Goal: Transaction & Acquisition: Obtain resource

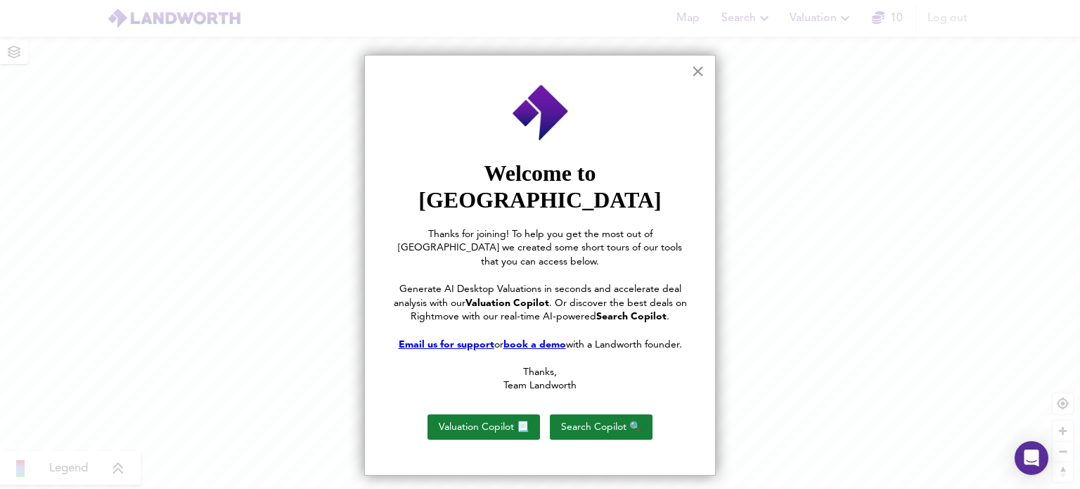
click at [695, 74] on button "×" at bounding box center [697, 71] width 13 height 22
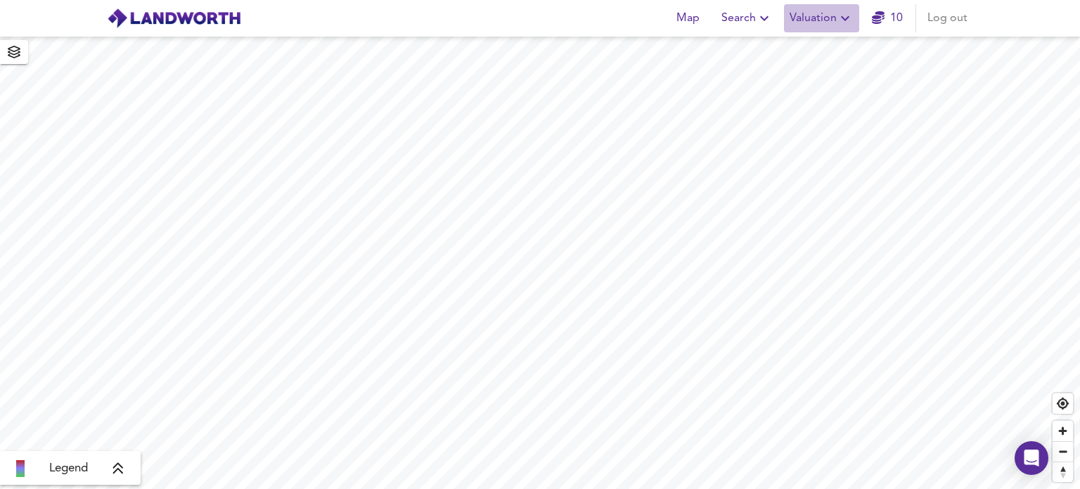
click at [821, 23] on span "Valuation" at bounding box center [821, 18] width 64 height 20
click at [808, 45] on li "New Valuation Report" at bounding box center [821, 50] width 168 height 25
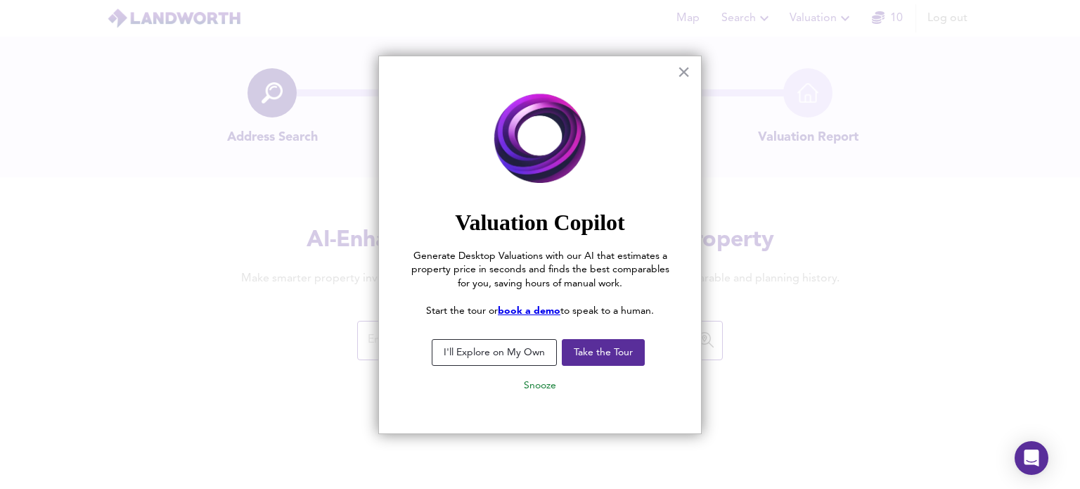
click at [520, 354] on button "I'll Explore on My Own" at bounding box center [494, 352] width 125 height 27
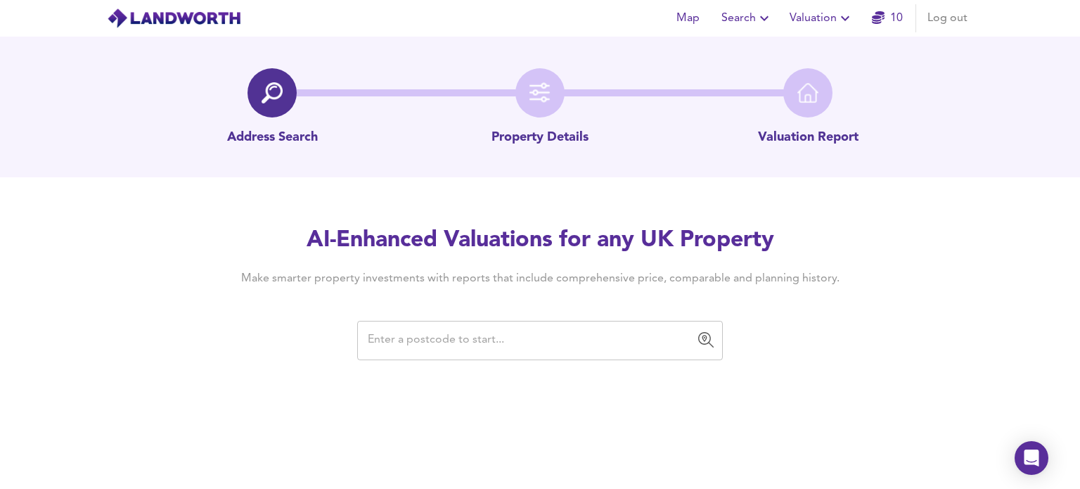
click at [502, 345] on input "text" at bounding box center [529, 340] width 332 height 27
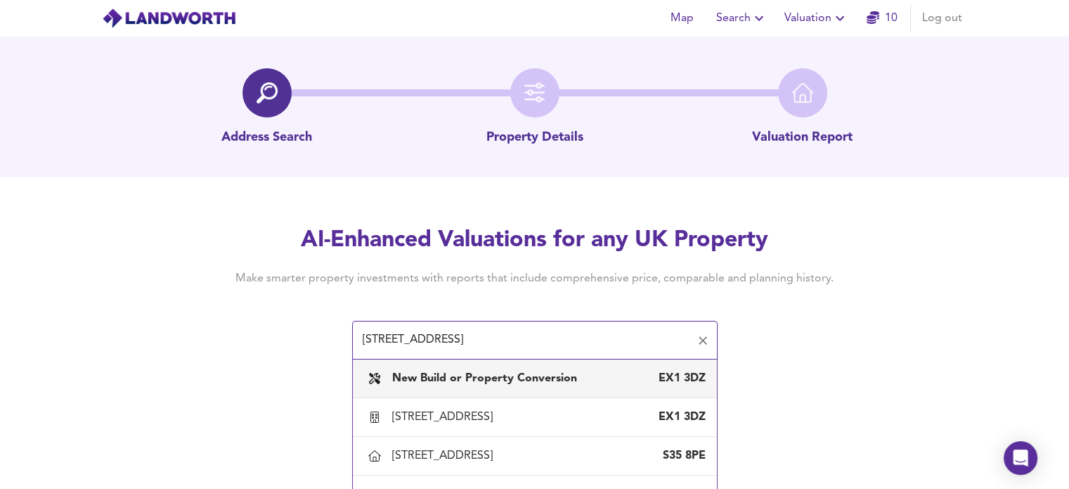
scroll to position [37, 0]
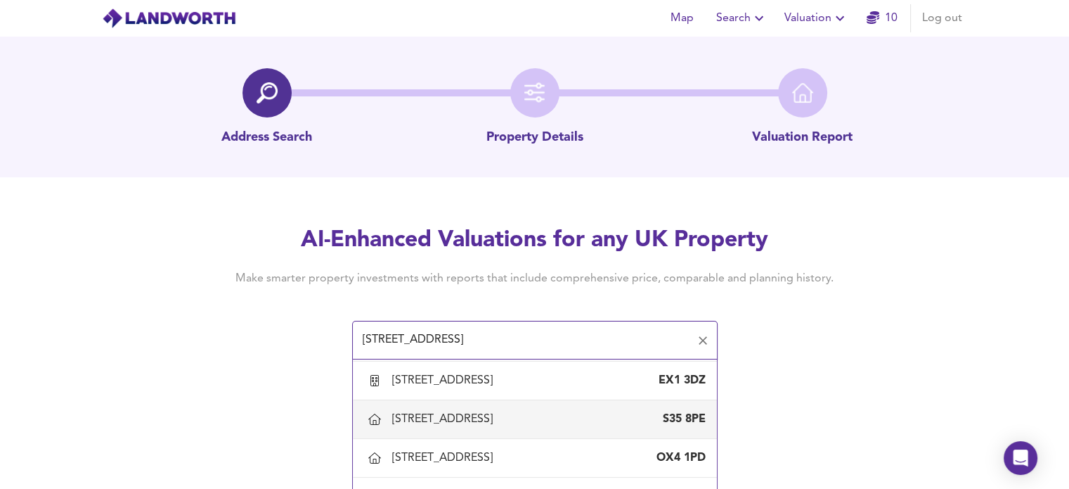
click at [489, 418] on div "[STREET_ADDRESS]" at bounding box center [445, 418] width 106 height 15
type input "[STREET_ADDRESS]"
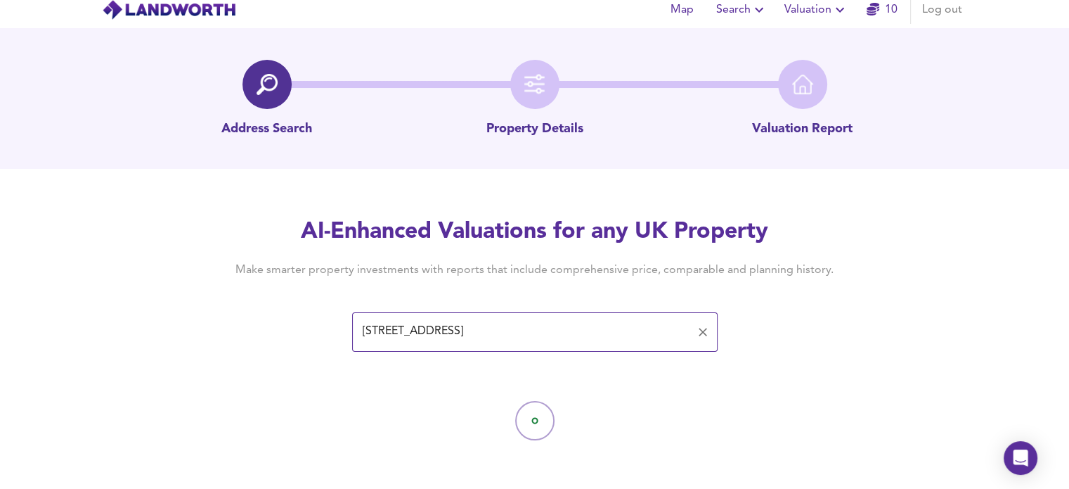
scroll to position [11, 0]
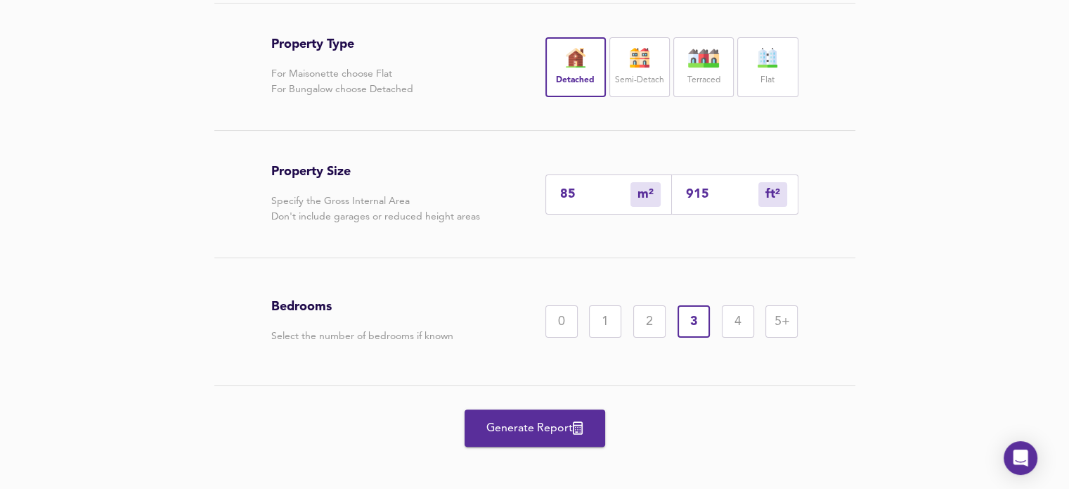
scroll to position [317, 0]
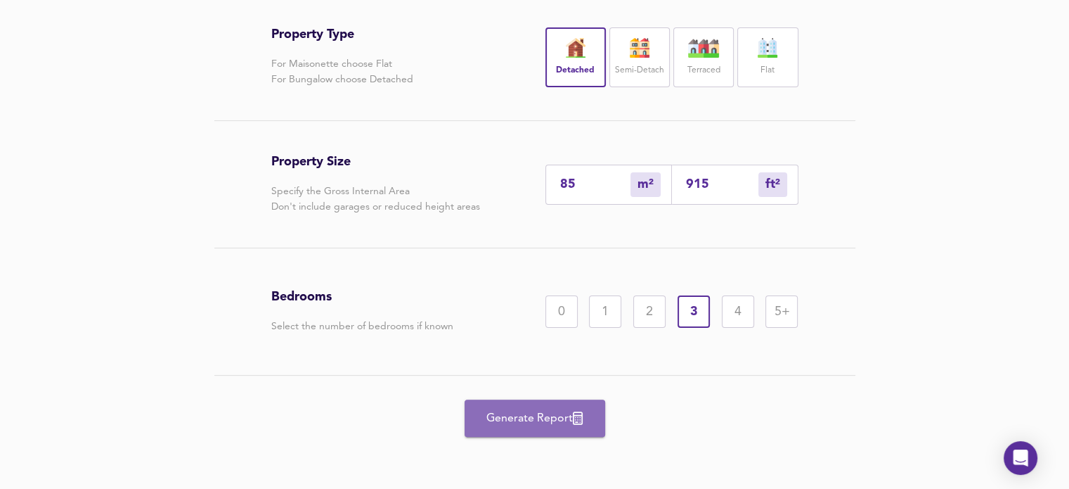
click at [570, 415] on span "Generate Report" at bounding box center [535, 418] width 112 height 20
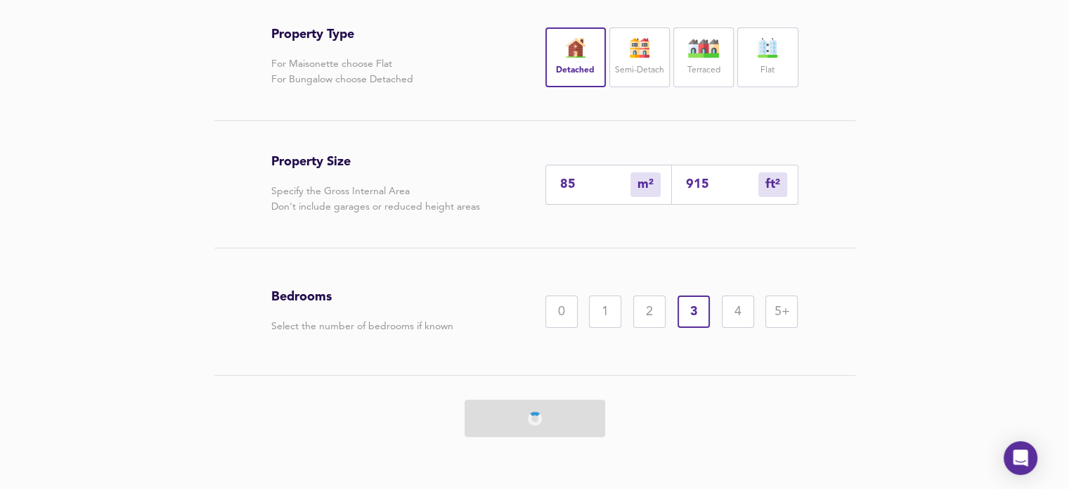
scroll to position [247, 0]
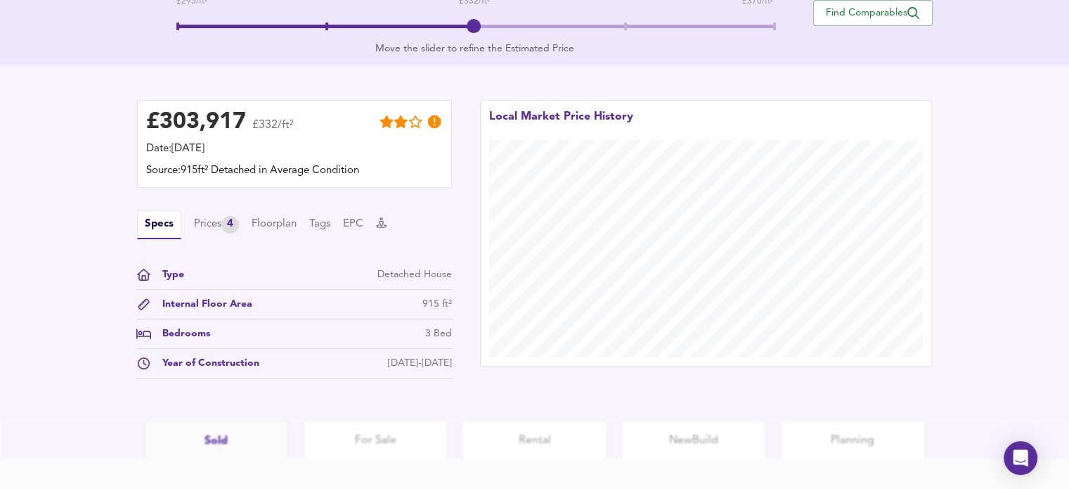
scroll to position [411, 0]
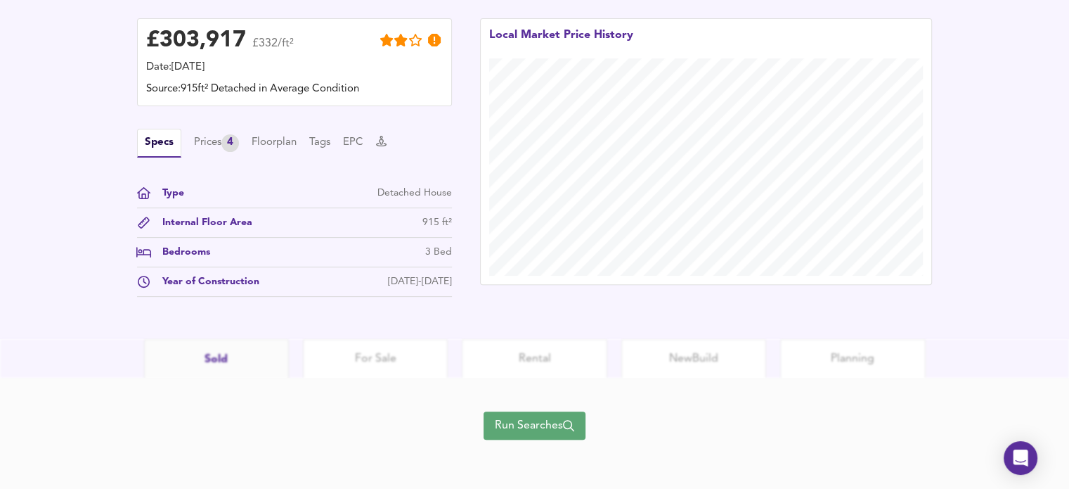
click at [512, 415] on span "Run Searches" at bounding box center [534, 425] width 79 height 20
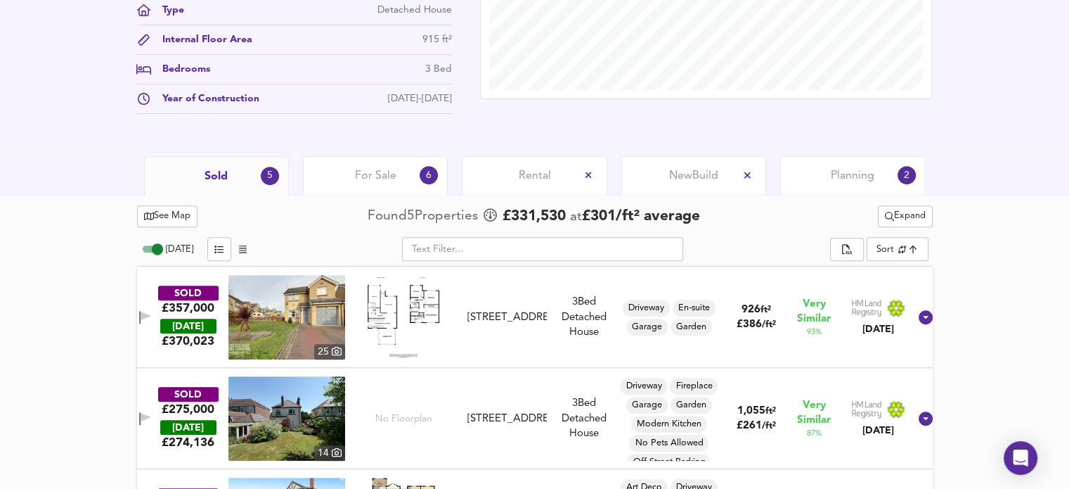
scroll to position [562, 0]
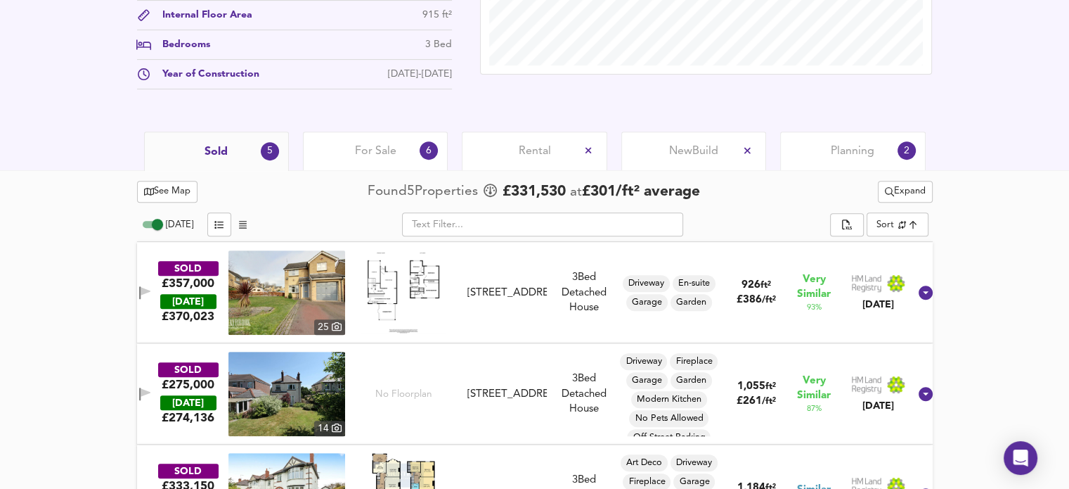
click at [406, 152] on div "For Sale 6" at bounding box center [375, 150] width 145 height 39
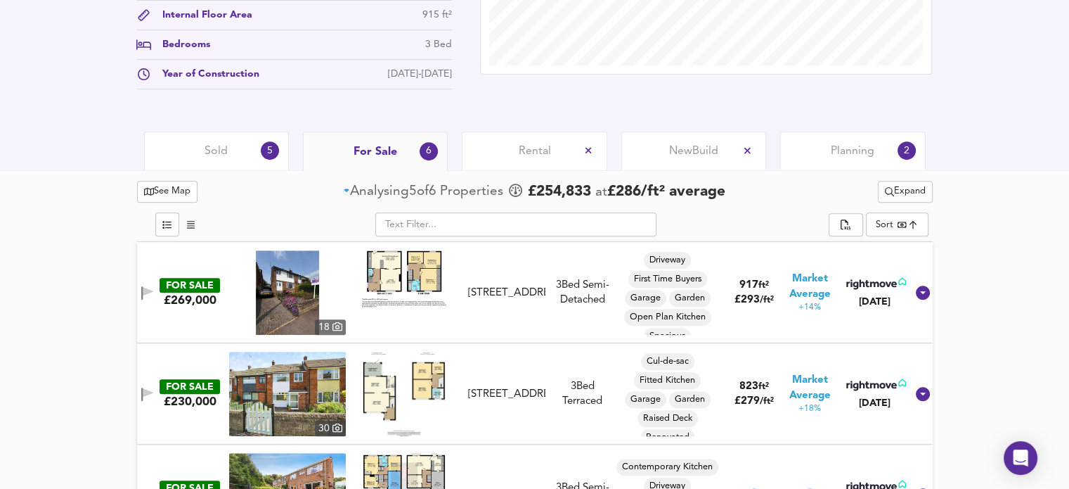
click at [513, 146] on div "Rental" at bounding box center [534, 150] width 145 height 39
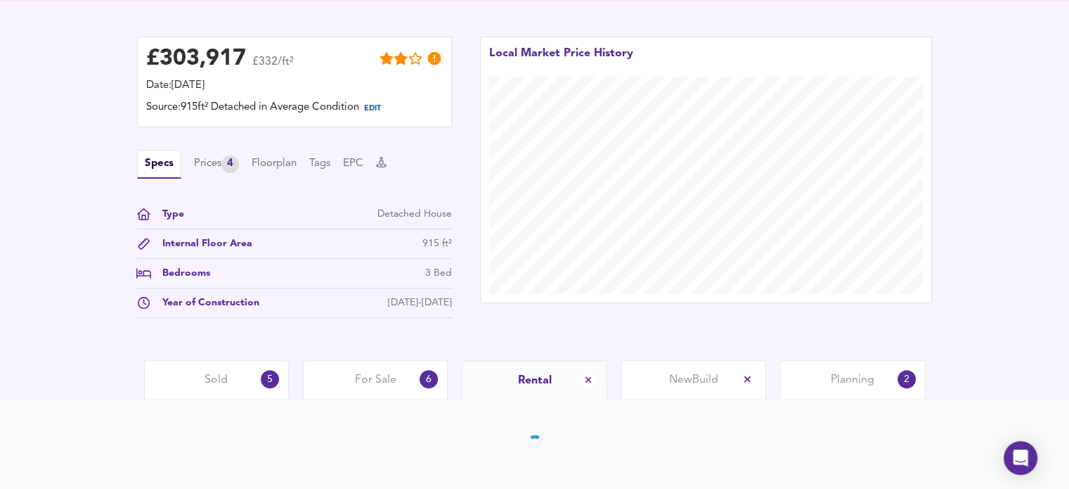
scroll to position [383, 0]
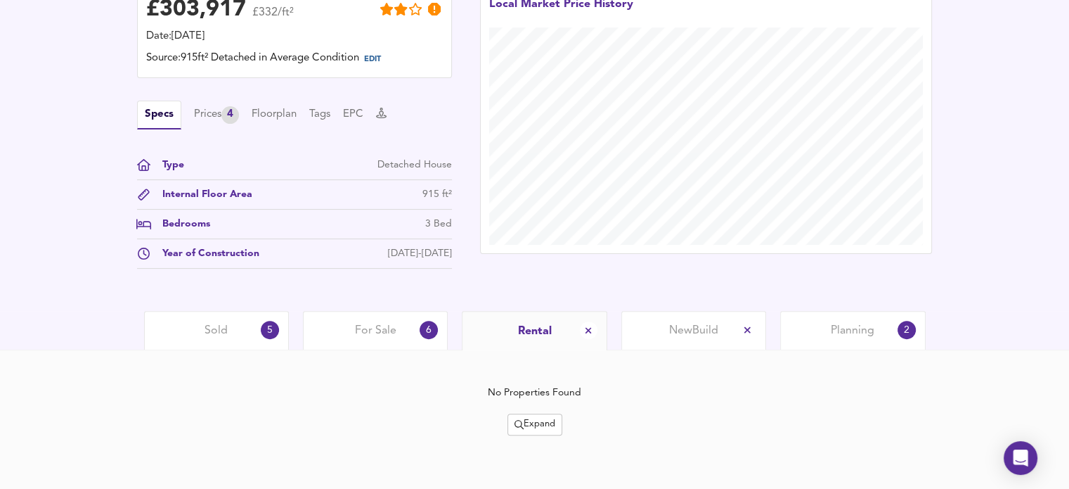
click at [534, 424] on span "Expand" at bounding box center [535, 424] width 41 height 16
click at [508, 348] on li "¼ mile ½ mile" at bounding box center [535, 351] width 133 height 22
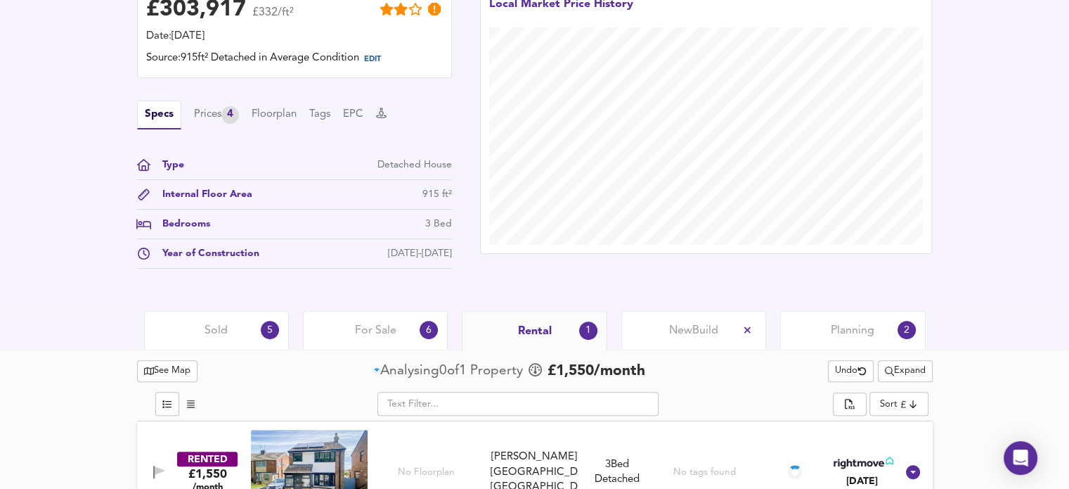
scroll to position [422, 0]
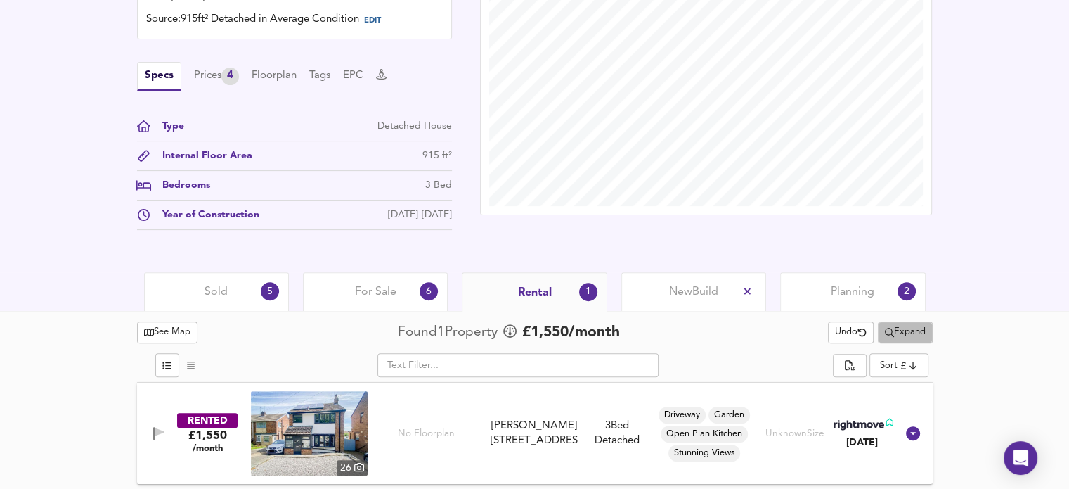
click at [898, 329] on span "Expand" at bounding box center [905, 332] width 41 height 16
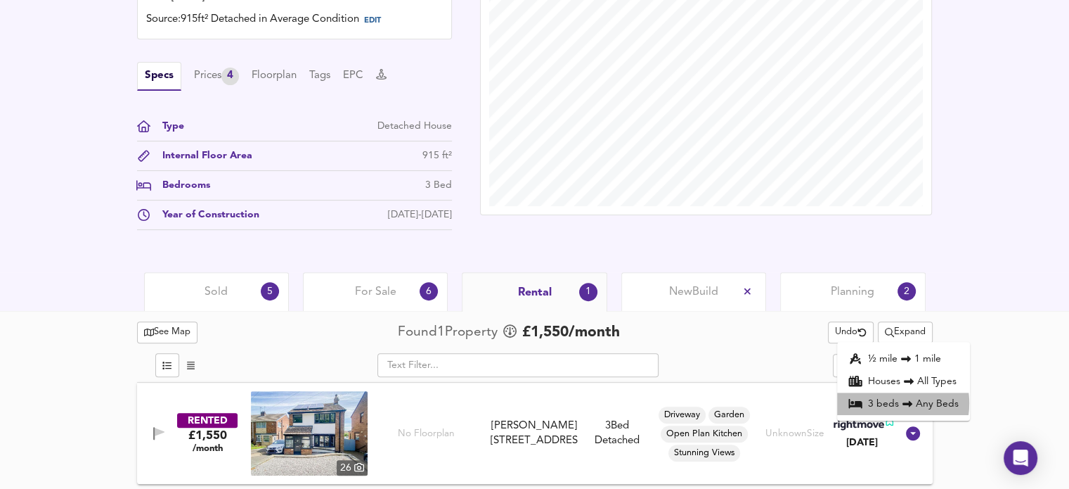
click at [879, 402] on li "3 bed s Any Beds" at bounding box center [903, 403] width 133 height 22
click at [893, 335] on span "Expand" at bounding box center [905, 332] width 41 height 16
click at [883, 385] on li "Houses All Types" at bounding box center [902, 381] width 131 height 22
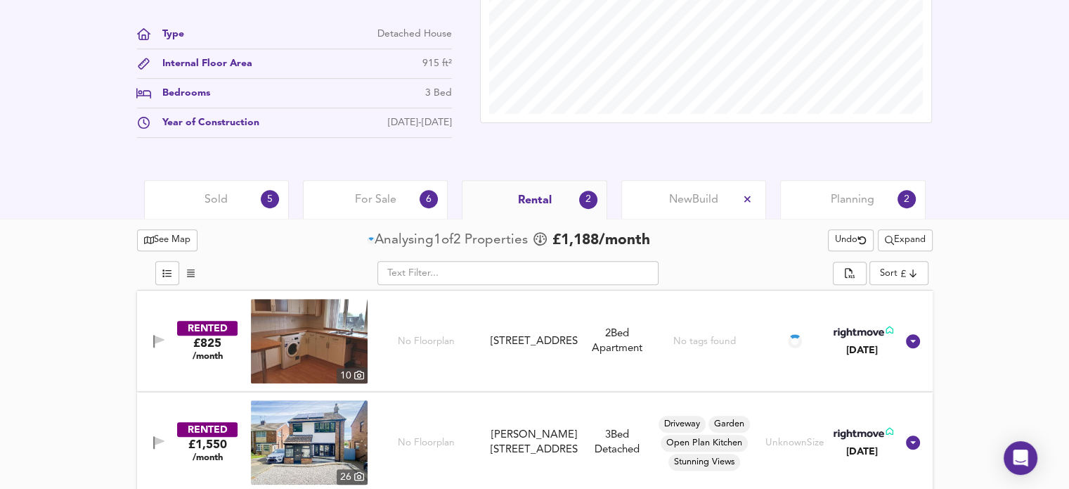
scroll to position [523, 0]
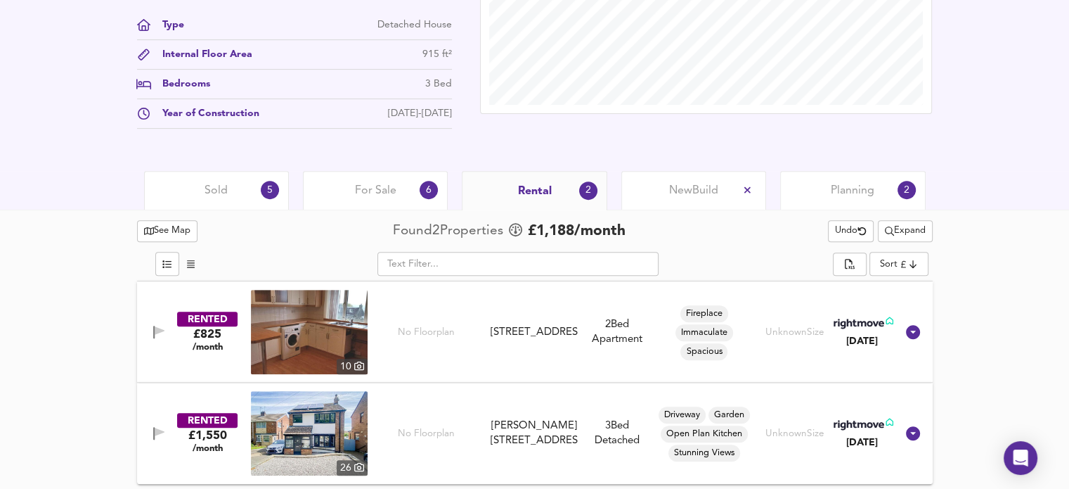
click at [825, 195] on div "Planning 2" at bounding box center [852, 190] width 145 height 39
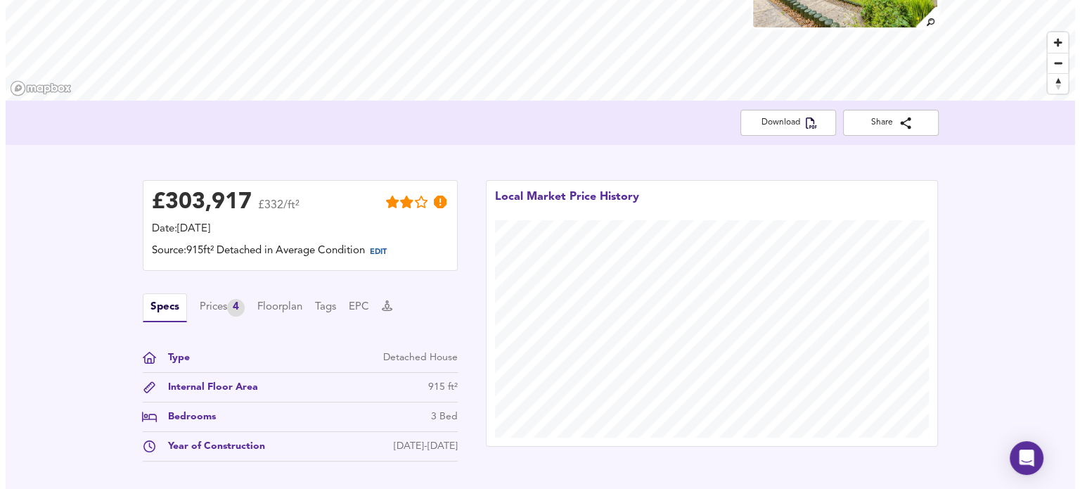
scroll to position [183, 0]
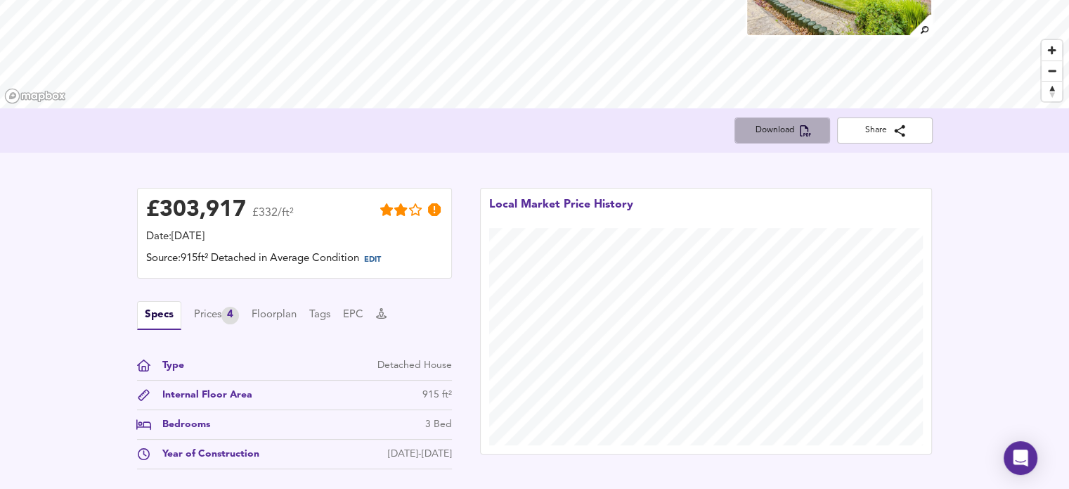
click at [770, 139] on button "Download" at bounding box center [783, 130] width 96 height 26
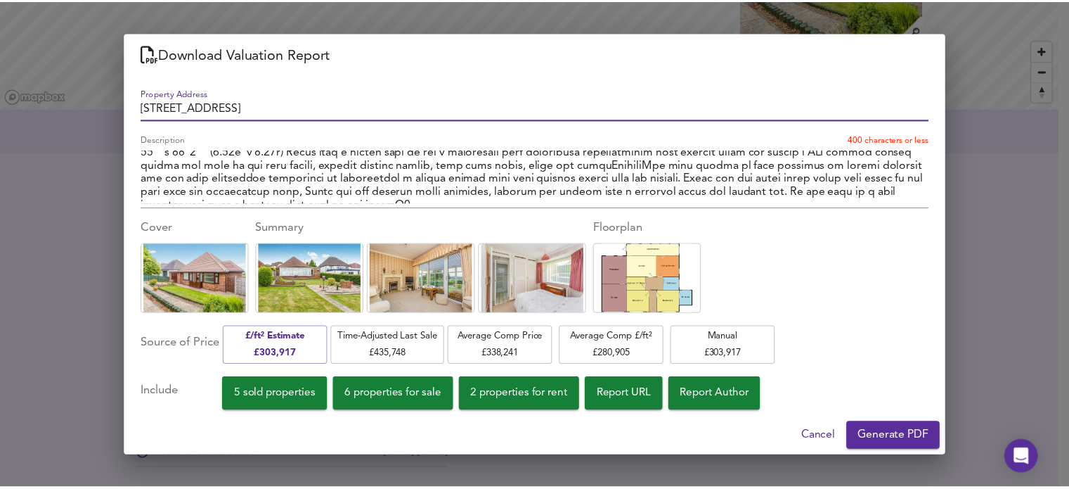
scroll to position [321, 0]
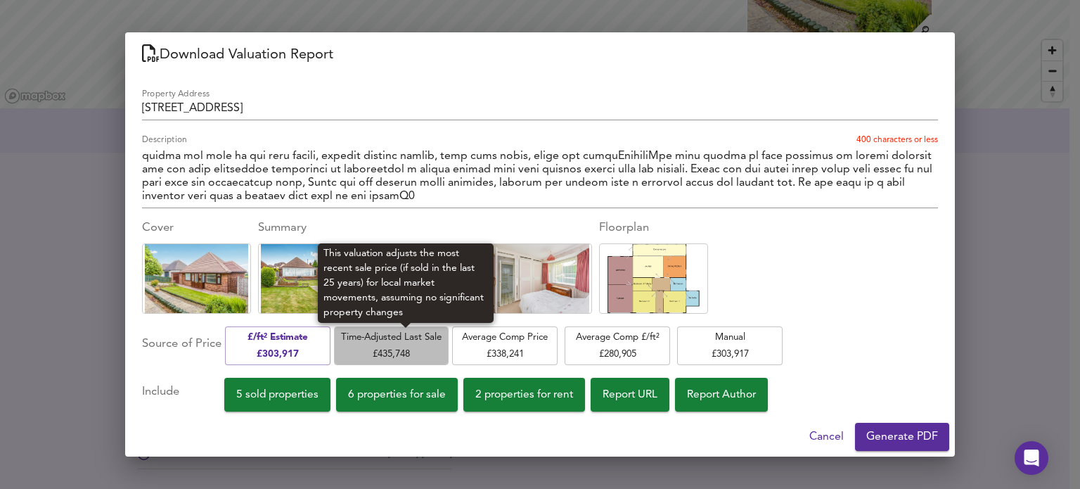
click at [406, 337] on span "Time-Adjusted Last Sale £ 435,748" at bounding box center [391, 345] width 101 height 33
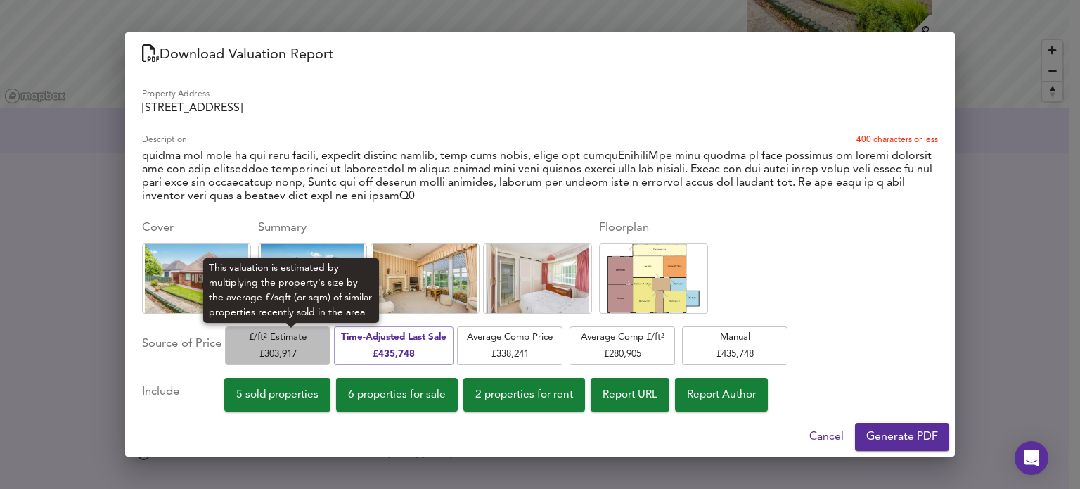
click at [312, 344] on span "£/ft² Estimate £ 303,917" at bounding box center [277, 345] width 91 height 33
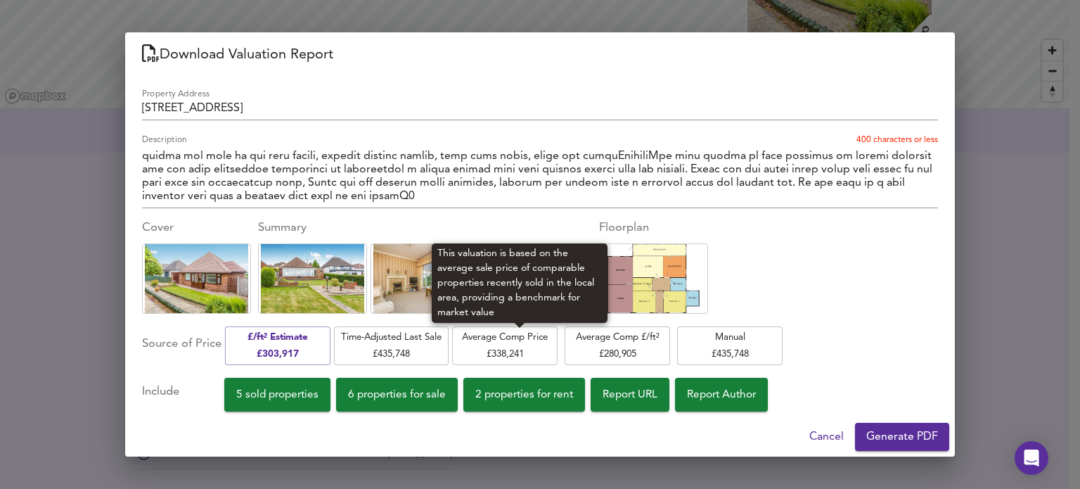
drag, startPoint x: 221, startPoint y: 351, endPoint x: 513, endPoint y: 341, distance: 292.6
click at [513, 341] on div "Source of Price £/ft² Estimate £ 303,917 Time-Adjusted Last Sale £ 435,748 Aver…" at bounding box center [540, 345] width 796 height 41
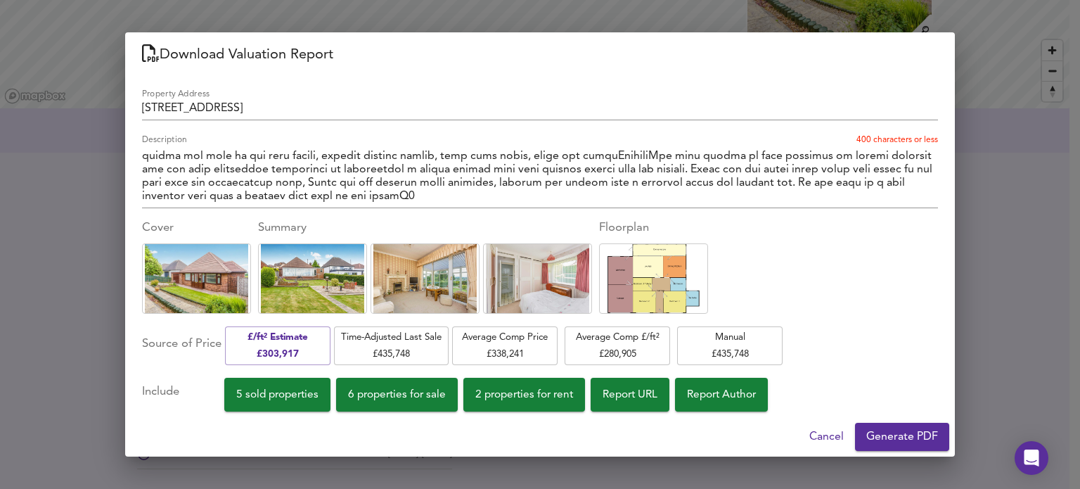
click at [221, 347] on div "Source of Price" at bounding box center [181, 345] width 79 height 41
drag, startPoint x: 234, startPoint y: 331, endPoint x: 242, endPoint y: 333, distance: 8.0
click at [268, 332] on div "£/ft² Estimate £ 303,917" at bounding box center [277, 345] width 112 height 41
drag, startPoint x: 141, startPoint y: 342, endPoint x: 824, endPoint y: 347, distance: 683.3
click at [824, 347] on div "Property Address [STREET_ADDRESS] Description x 400 characters or less Cover Su…" at bounding box center [540, 247] width 830 height 340
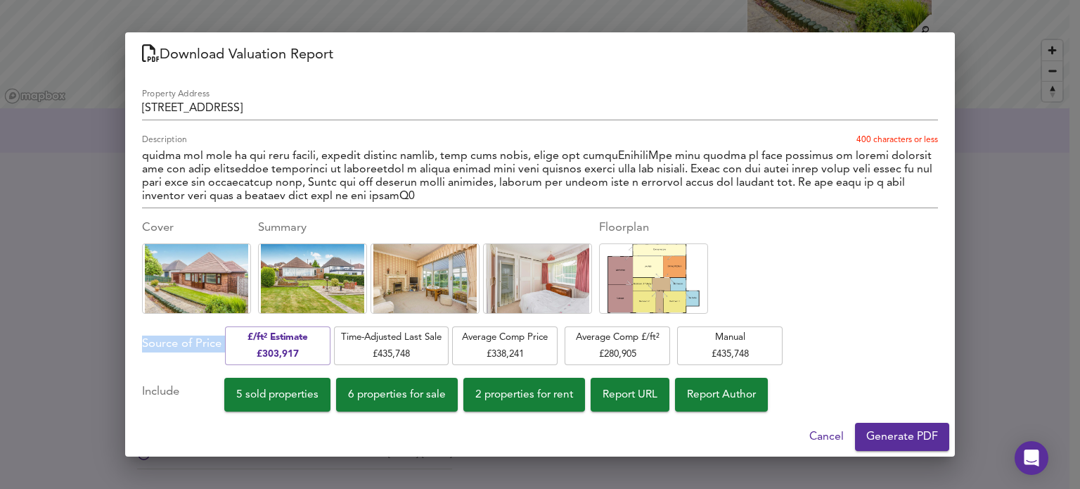
click at [824, 347] on div "Source of Price £/ft² Estimate £ 303,917 Time-Adjusted Last Sale £ 435,748 Aver…" at bounding box center [540, 345] width 796 height 41
click at [834, 441] on span "Cancel" at bounding box center [826, 437] width 34 height 20
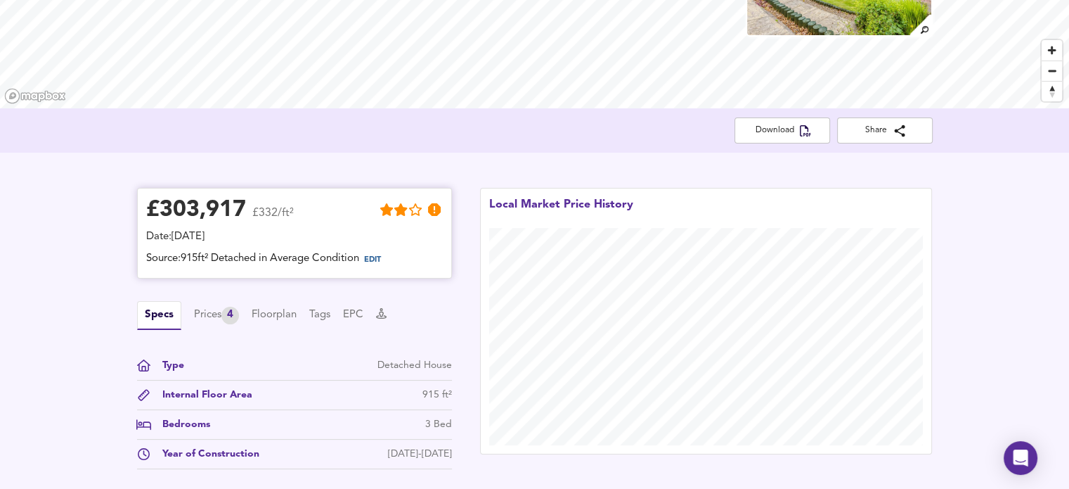
scroll to position [253, 0]
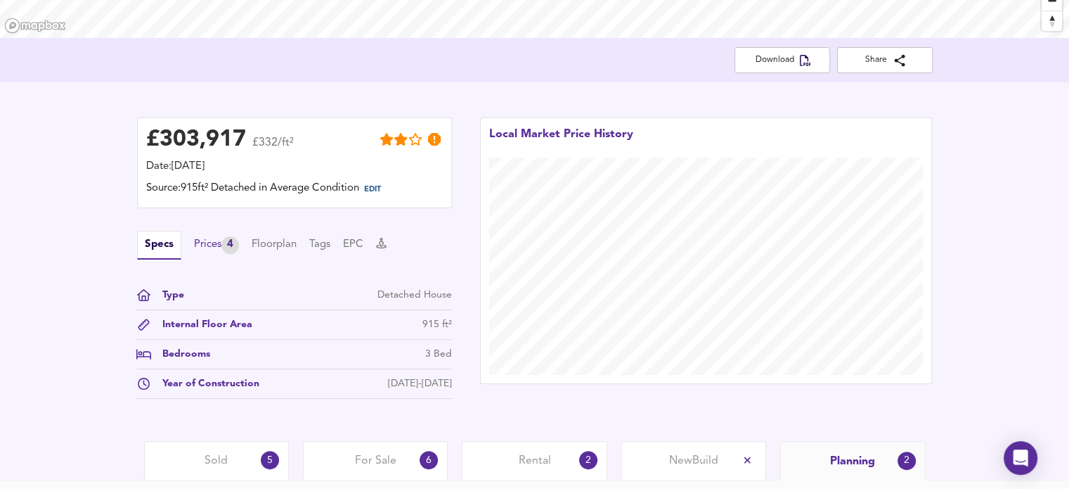
click at [209, 247] on div "Prices 4" at bounding box center [216, 245] width 45 height 18
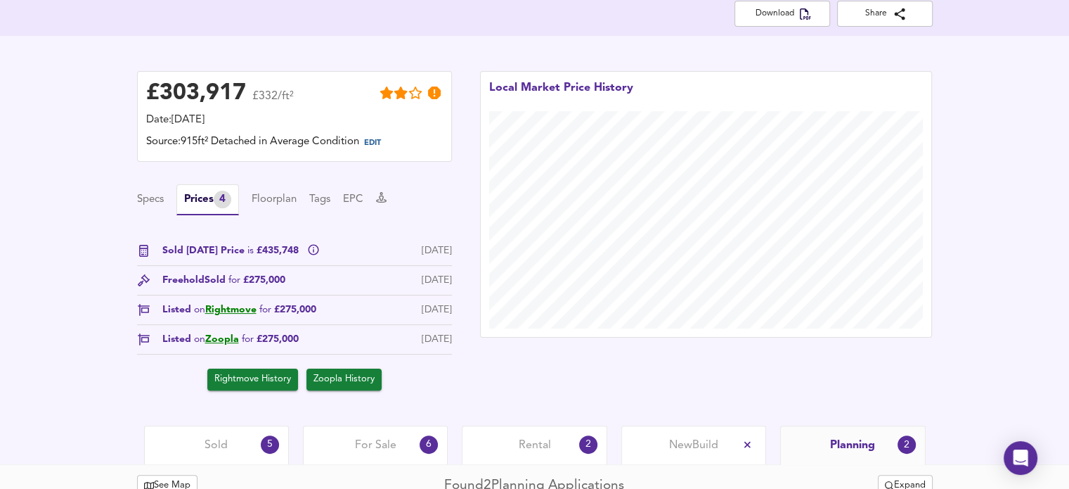
scroll to position [323, 0]
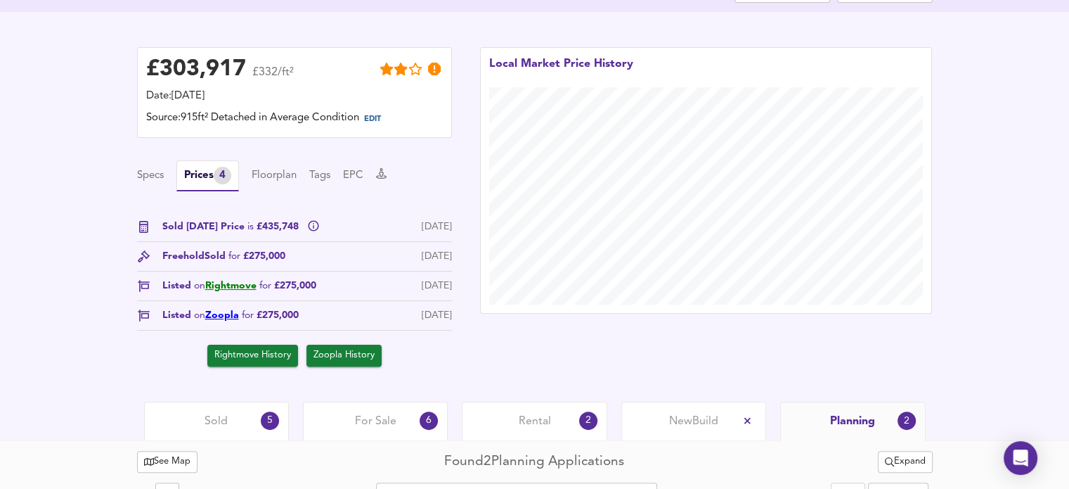
click at [224, 316] on link "Zoopla" at bounding box center [222, 315] width 34 height 10
click at [158, 174] on button "Specs" at bounding box center [150, 175] width 27 height 15
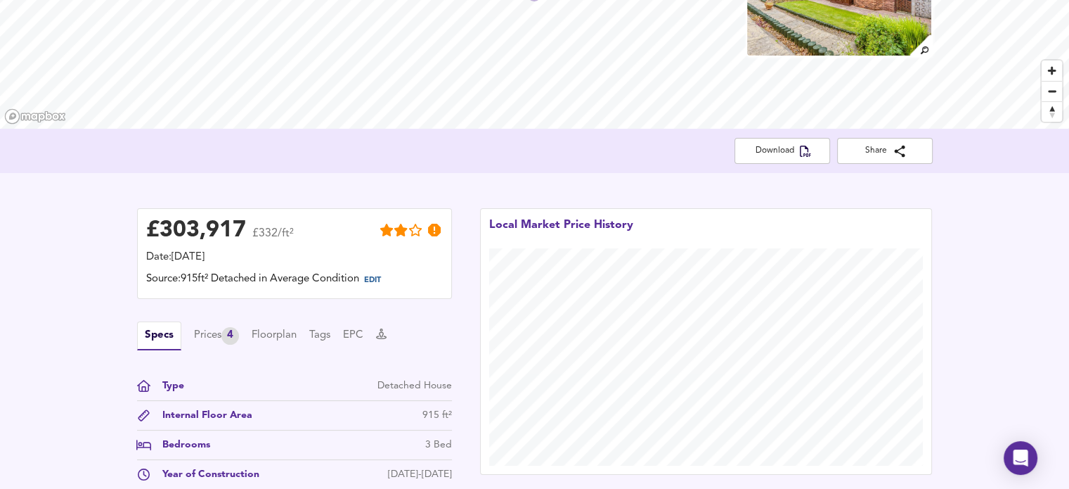
scroll to position [112, 0]
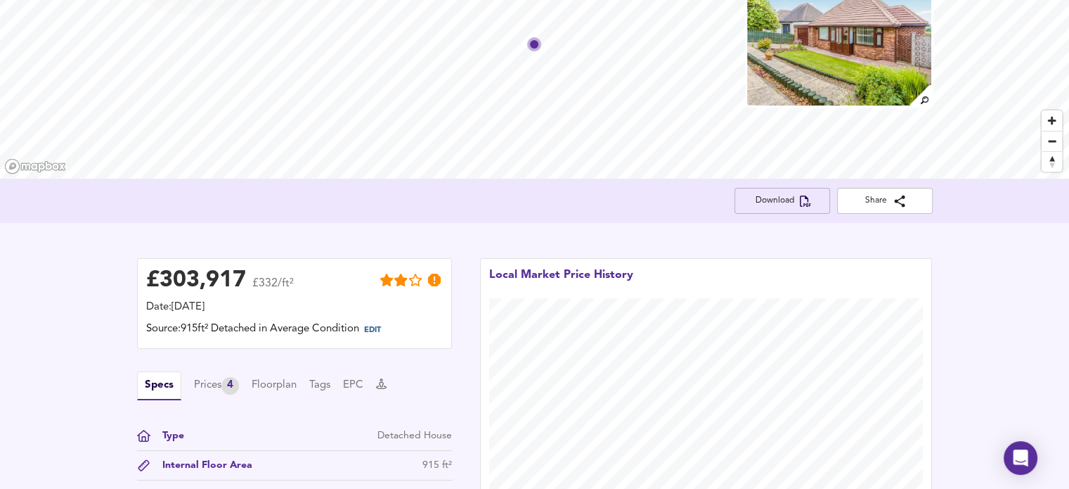
click at [771, 203] on span "Download" at bounding box center [782, 200] width 73 height 15
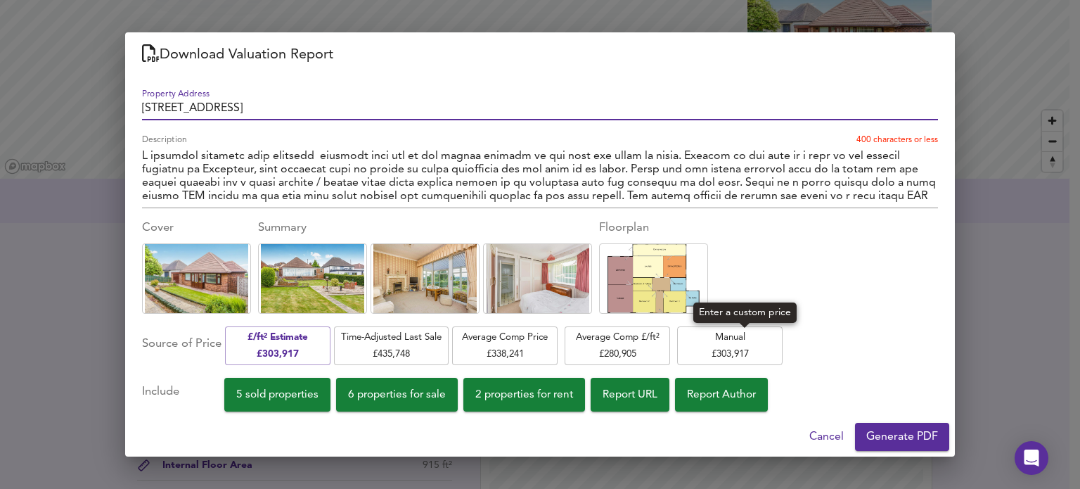
click at [745, 345] on span "Manual £ 303,917" at bounding box center [729, 345] width 91 height 33
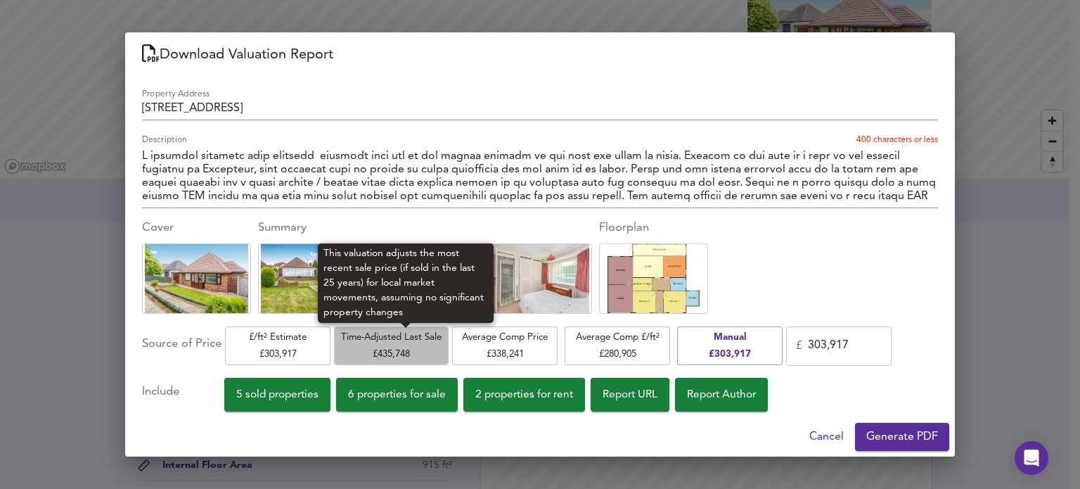
click at [396, 347] on span "Time-Adjusted Last Sale £ 435,748" at bounding box center [391, 345] width 101 height 33
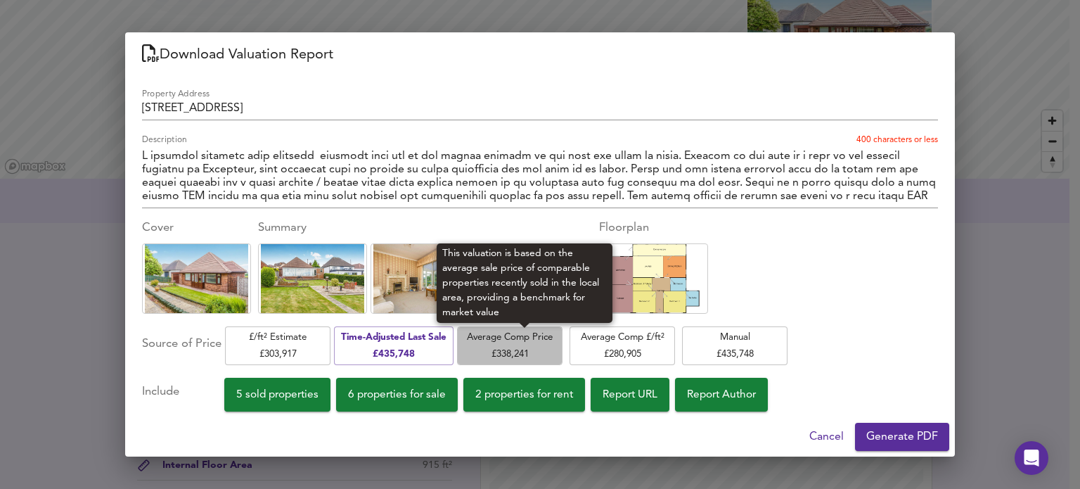
click at [503, 342] on span "Average Comp Price £ 338,241" at bounding box center [509, 345] width 91 height 33
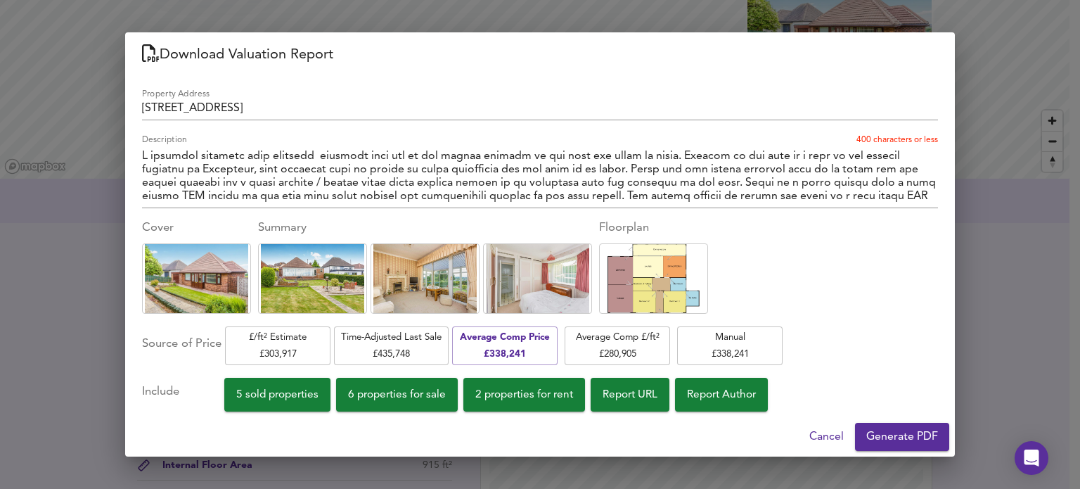
click at [884, 428] on span "Generate PDF" at bounding box center [902, 437] width 72 height 20
